Goal: Information Seeking & Learning: Learn about a topic

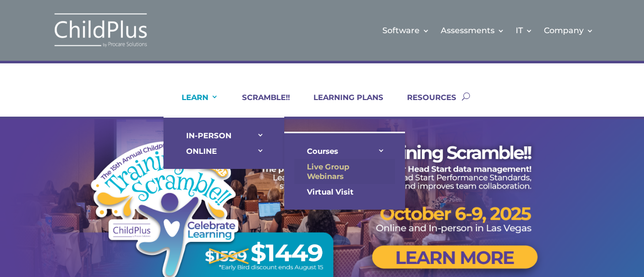
click at [325, 170] on link "Live Group Webinars" at bounding box center [344, 171] width 101 height 25
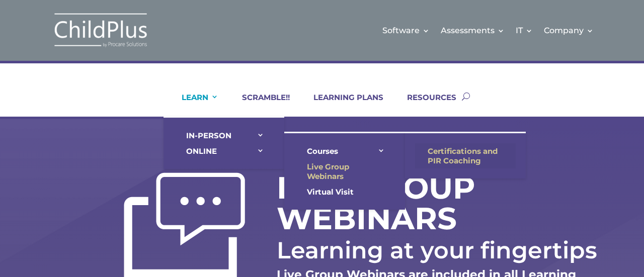
click at [450, 148] on link "Certifications and PIR Coaching" at bounding box center [465, 155] width 101 height 25
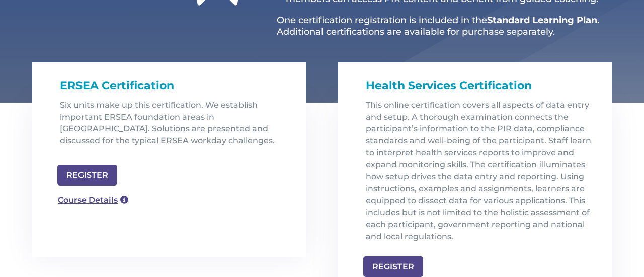
scroll to position [279, 0]
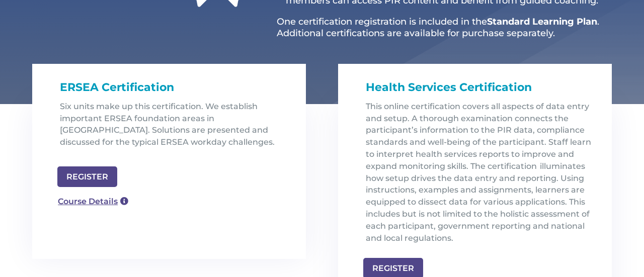
drag, startPoint x: 70, startPoint y: 0, endPoint x: 293, endPoint y: 25, distance: 223.8
click at [293, 25] on span "One certification registration is included in the" at bounding box center [382, 21] width 210 height 11
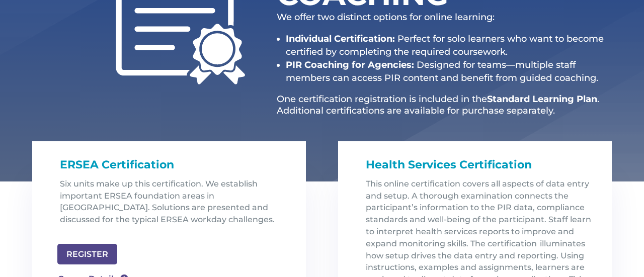
scroll to position [0, 0]
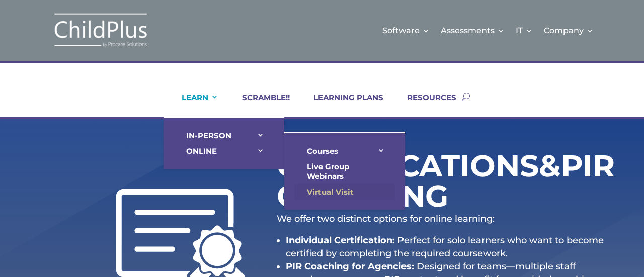
click at [323, 187] on link "Virtual Visit" at bounding box center [344, 192] width 101 height 16
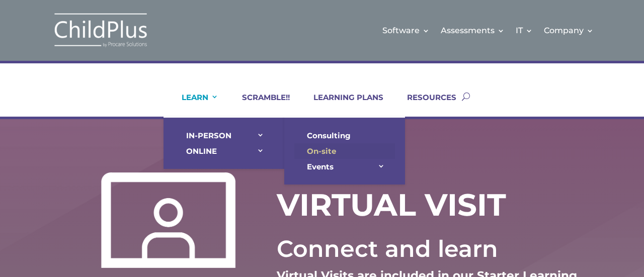
click at [327, 147] on link "On-site" at bounding box center [344, 151] width 101 height 16
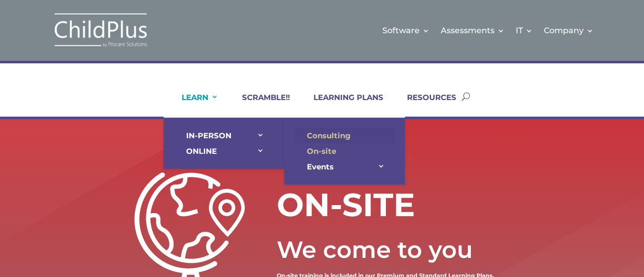
click at [339, 133] on link "Consulting" at bounding box center [344, 136] width 101 height 16
